Goal: Book appointment/travel/reservation

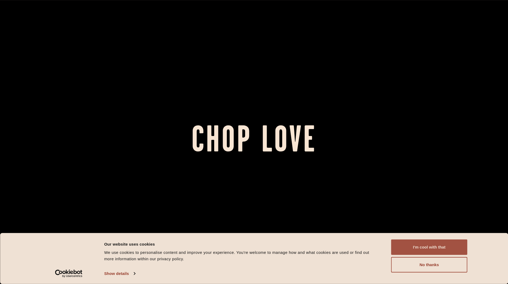
click at [433, 244] on button "I'm cool with that" at bounding box center [429, 246] width 76 height 15
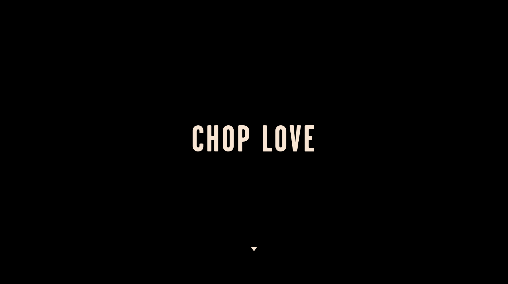
click at [252, 247] on img at bounding box center [254, 249] width 7 height 4
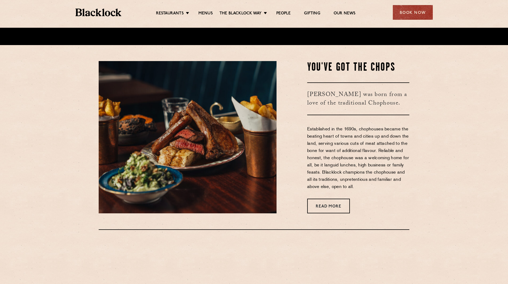
scroll to position [240, 0]
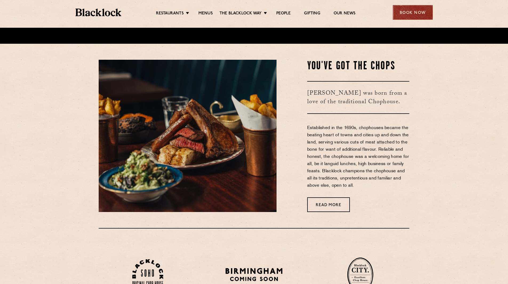
click at [411, 14] on div "Book Now" at bounding box center [413, 12] width 40 height 15
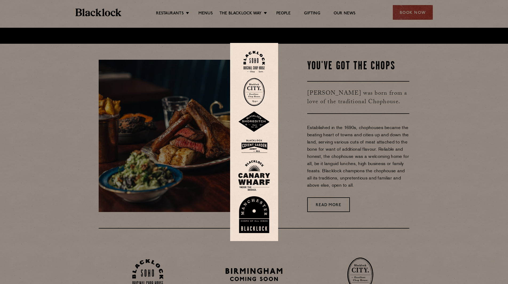
click at [258, 89] on img at bounding box center [253, 92] width 21 height 28
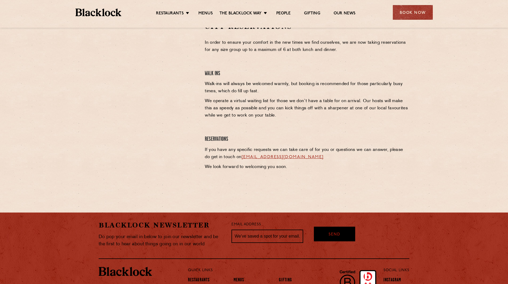
scroll to position [160, 0]
